Goal: Communication & Community: Answer question/provide support

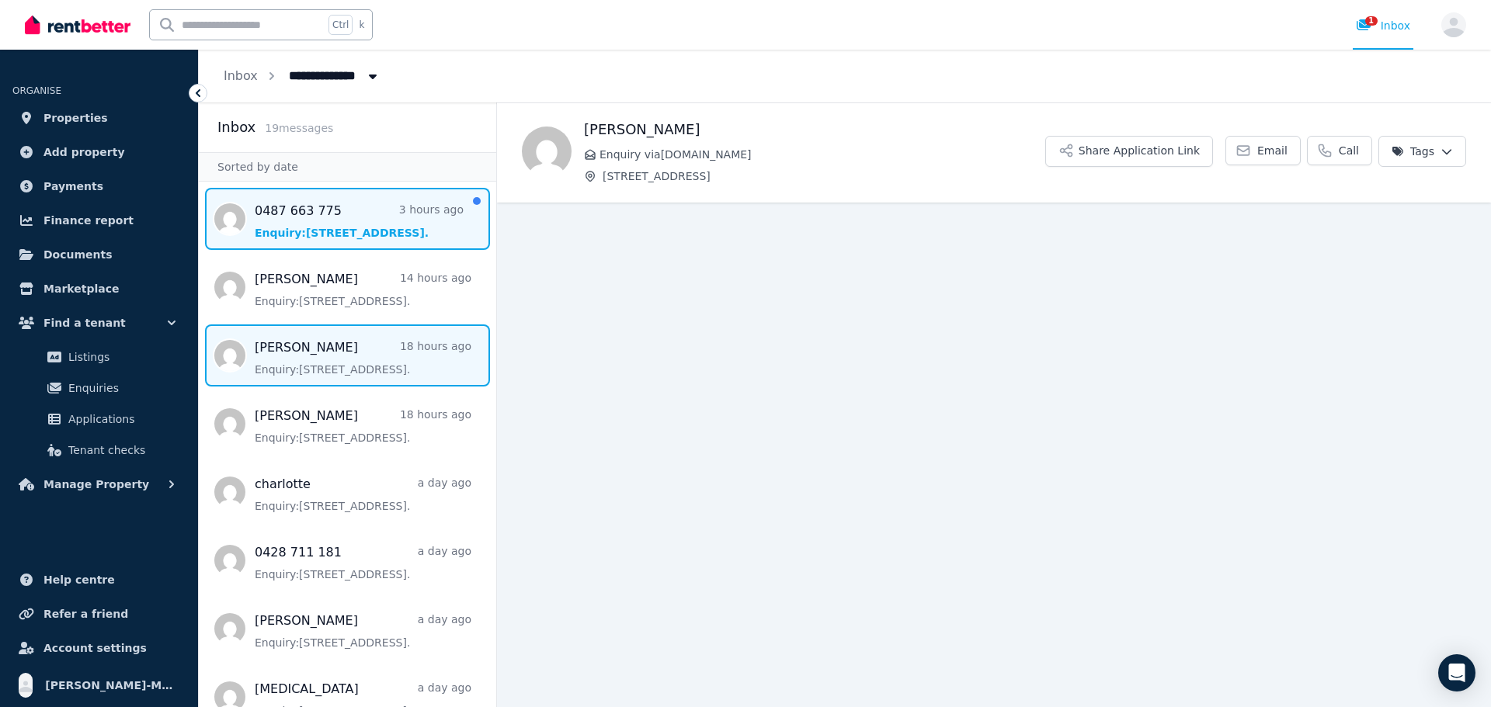
click at [353, 229] on span "Message list" at bounding box center [347, 219] width 297 height 62
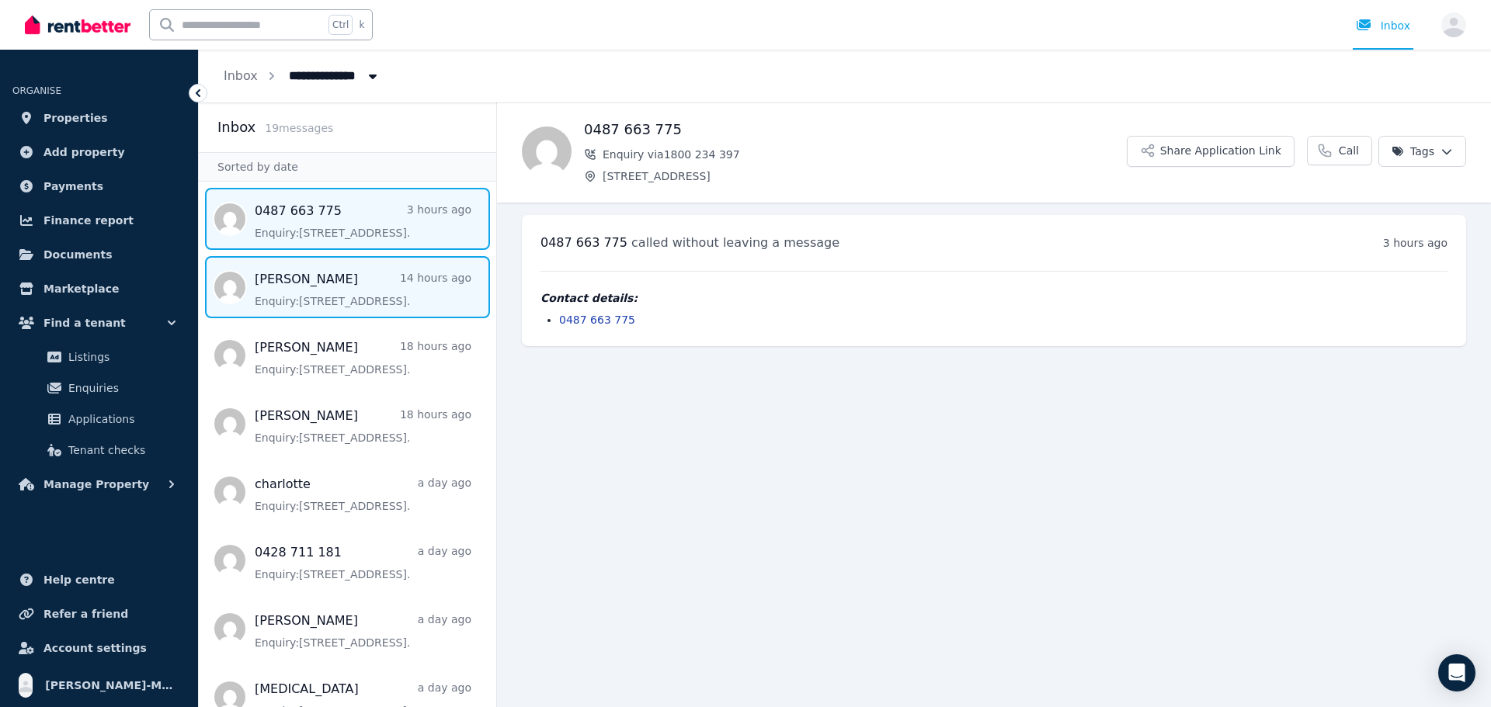
click at [312, 290] on span "Message list" at bounding box center [347, 287] width 297 height 62
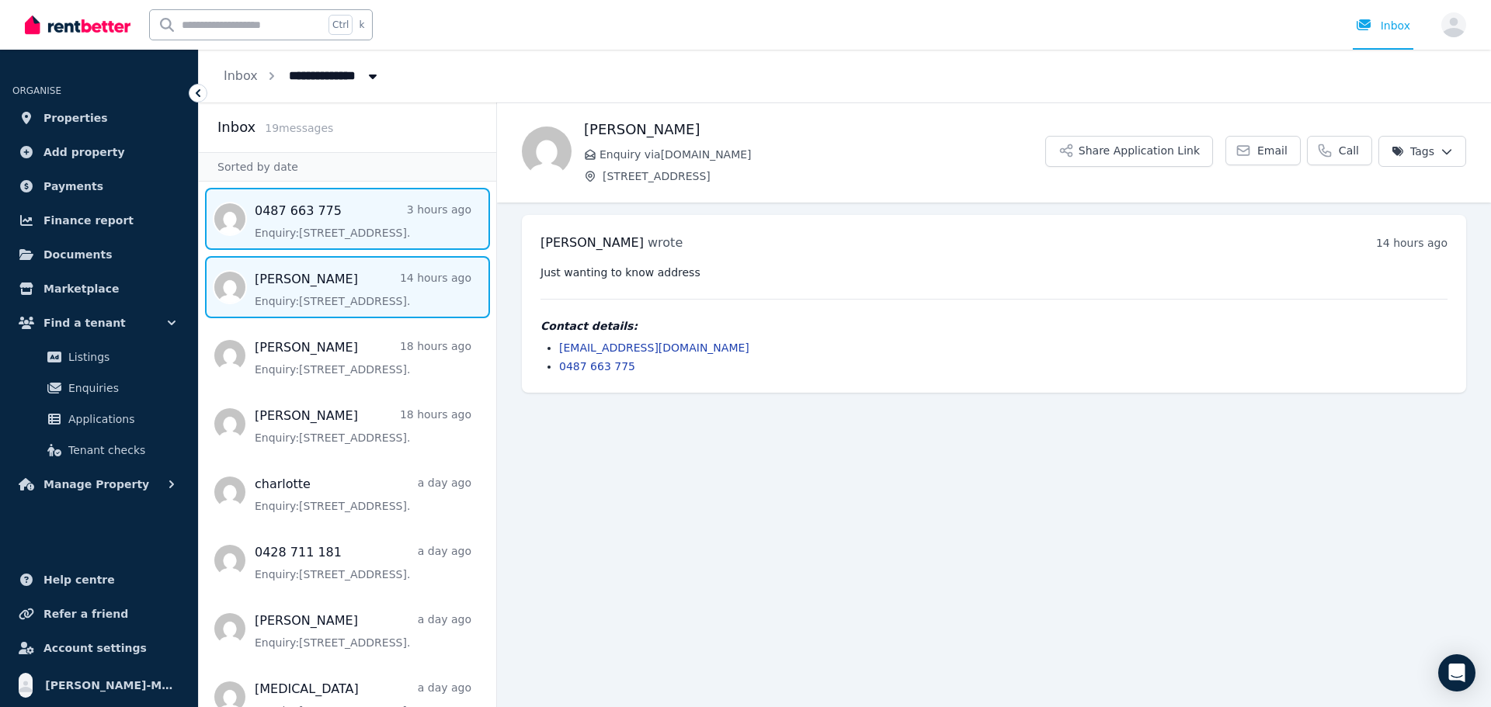
click at [349, 216] on span "Message list" at bounding box center [347, 219] width 297 height 62
